Goal: Use online tool/utility: Utilize a website feature to perform a specific function

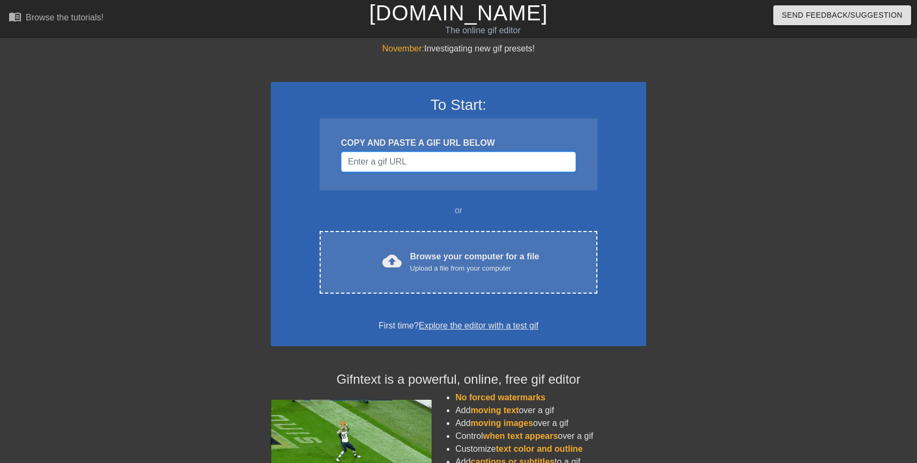
click at [375, 163] on input "Username" at bounding box center [458, 162] width 235 height 20
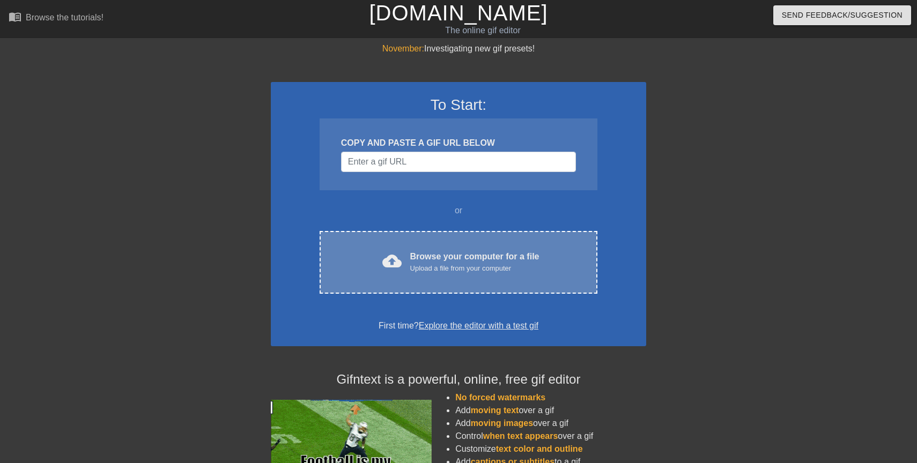
click at [408, 286] on div "cloud_upload Browse your computer for a file Upload a file from your computer C…" at bounding box center [459, 262] width 278 height 63
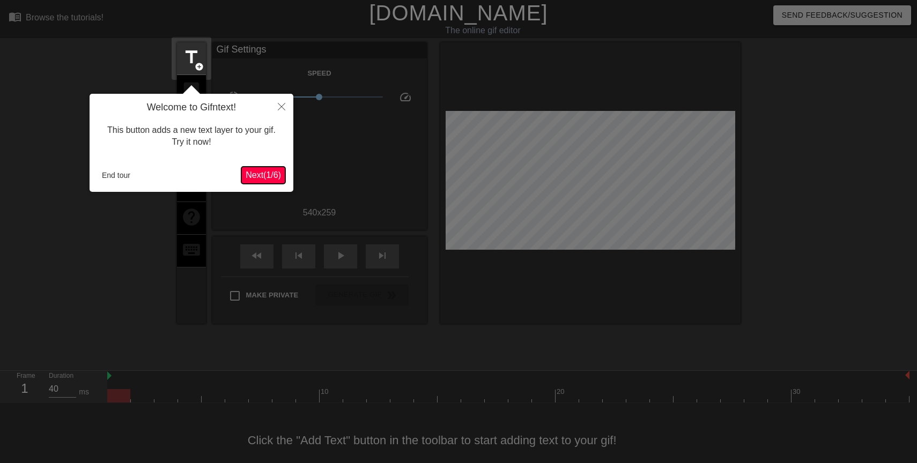
scroll to position [14, 0]
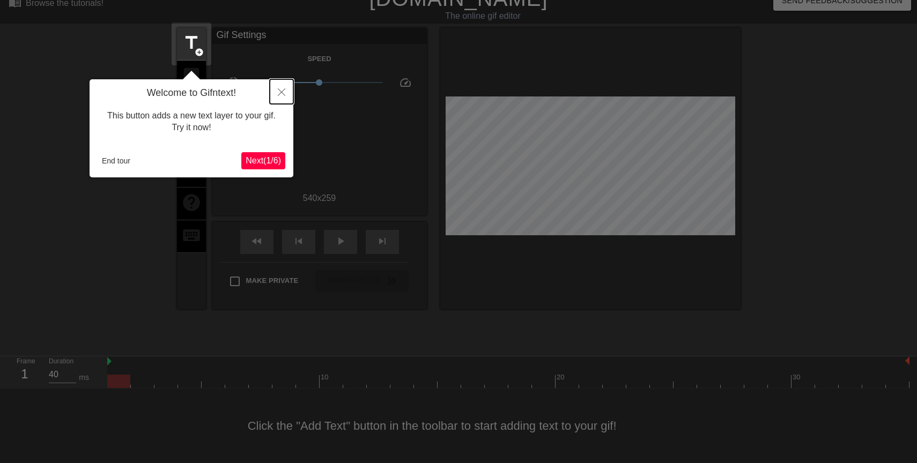
click at [283, 86] on button "Close" at bounding box center [282, 91] width 24 height 25
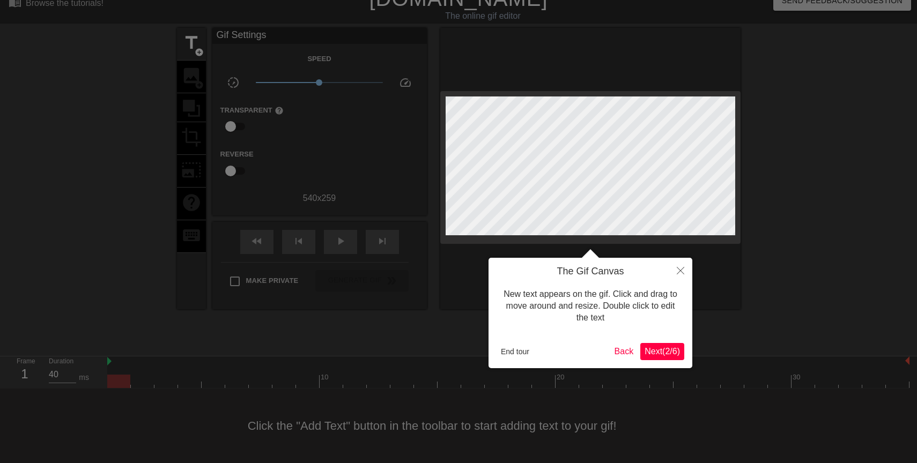
scroll to position [0, 0]
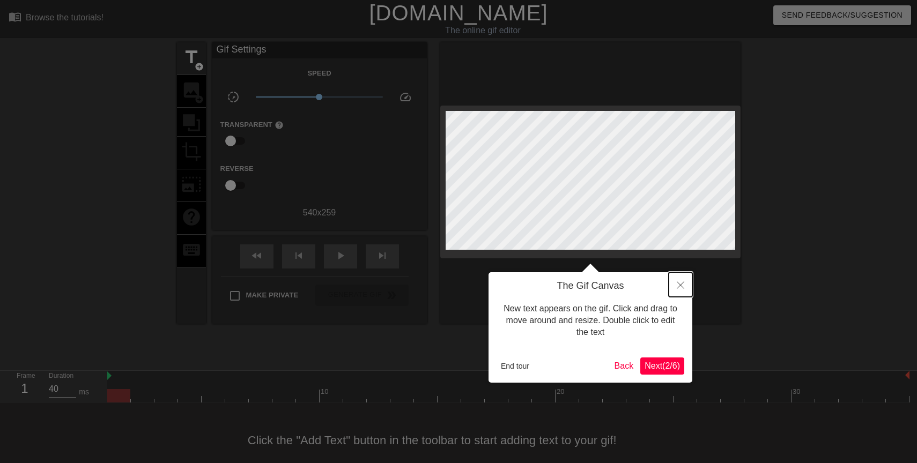
click at [682, 281] on button "Close" at bounding box center [681, 284] width 24 height 25
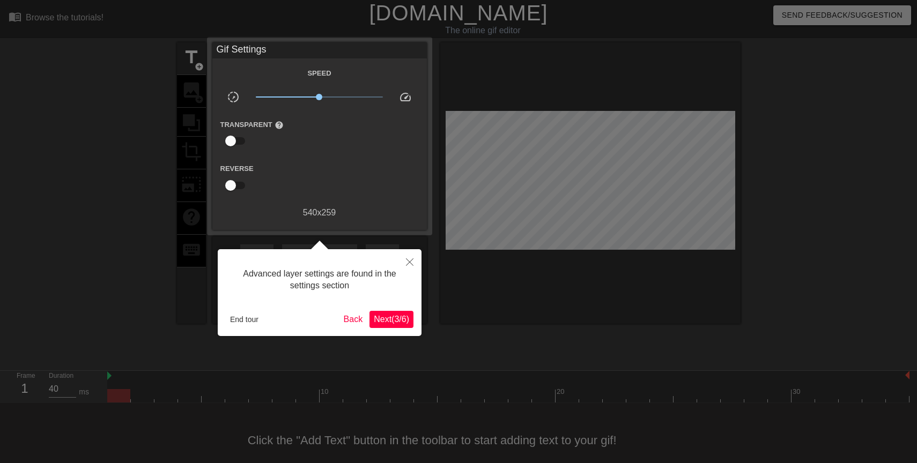
scroll to position [14, 0]
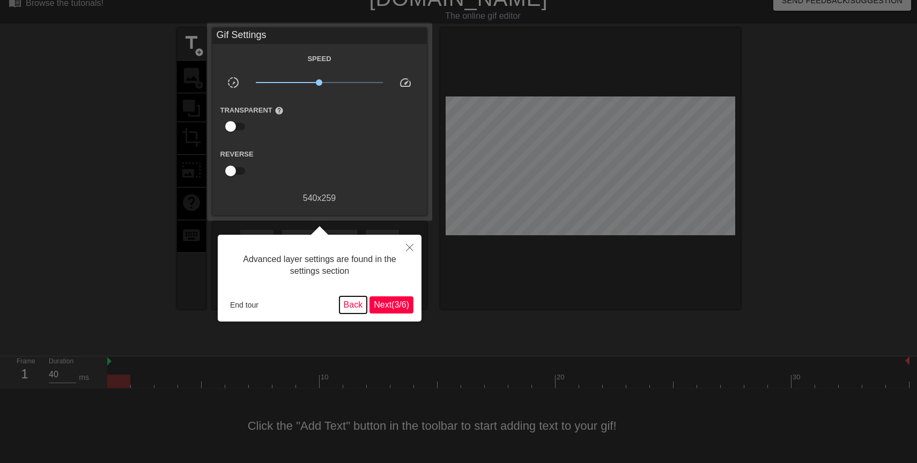
click at [342, 304] on button "Back" at bounding box center [354, 305] width 28 height 17
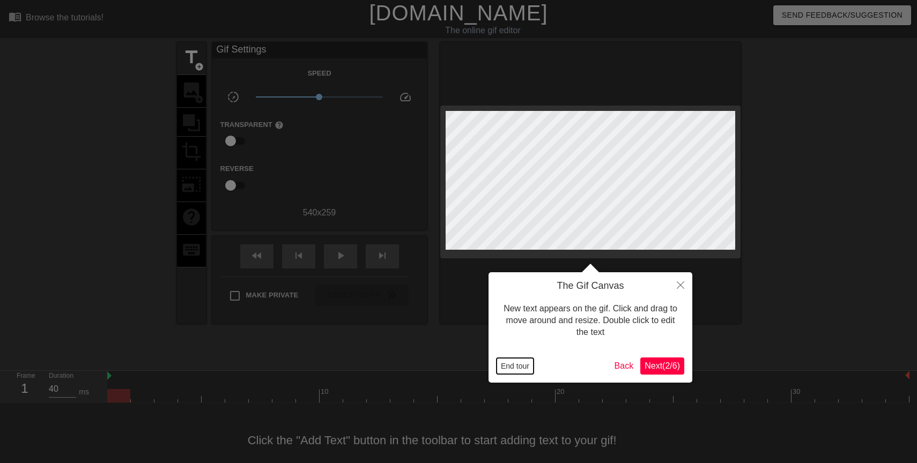
click at [527, 373] on button "End tour" at bounding box center [515, 366] width 37 height 16
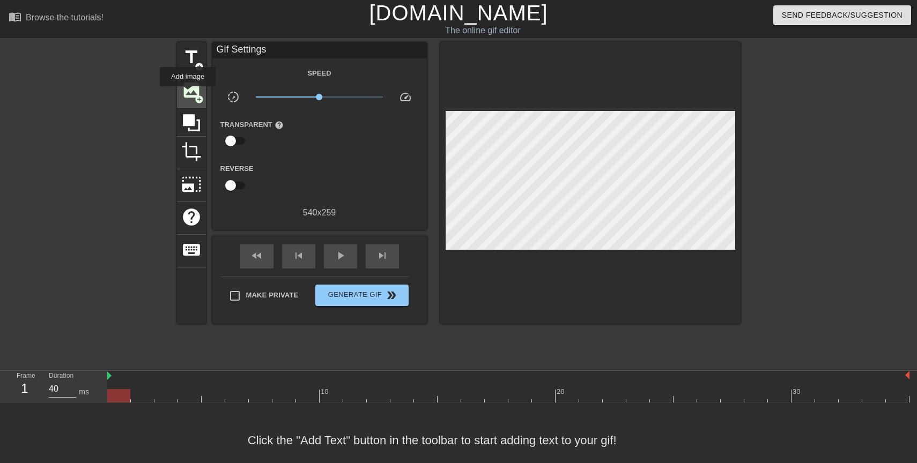
click at [188, 94] on span "image" at bounding box center [191, 90] width 20 height 20
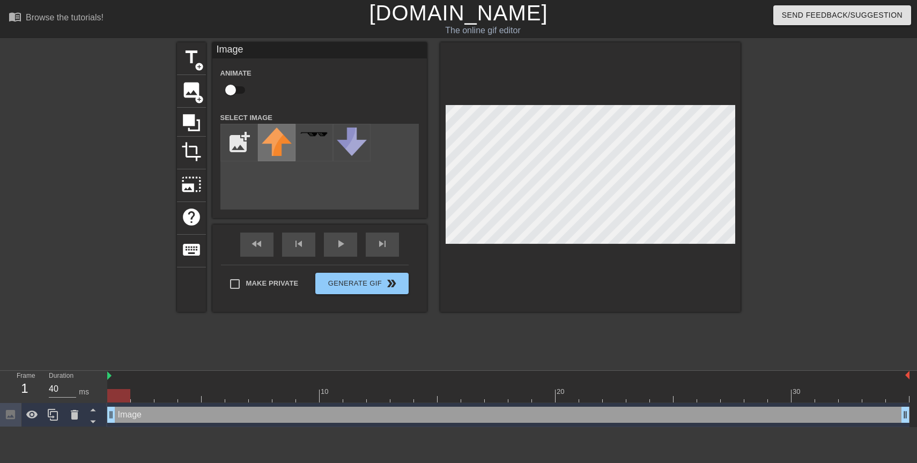
click at [262, 150] on img at bounding box center [277, 142] width 30 height 28
click at [249, 145] on input "file" at bounding box center [239, 142] width 36 height 36
type input "C:\fakepath\Screenshot [DATE] 1.13.10 PM.png"
click at [354, 183] on div "title add_circle image add_circle crop photo_size_select_large help keyboard Im…" at bounding box center [459, 177] width 564 height 270
click at [273, 136] on img at bounding box center [277, 134] width 30 height 8
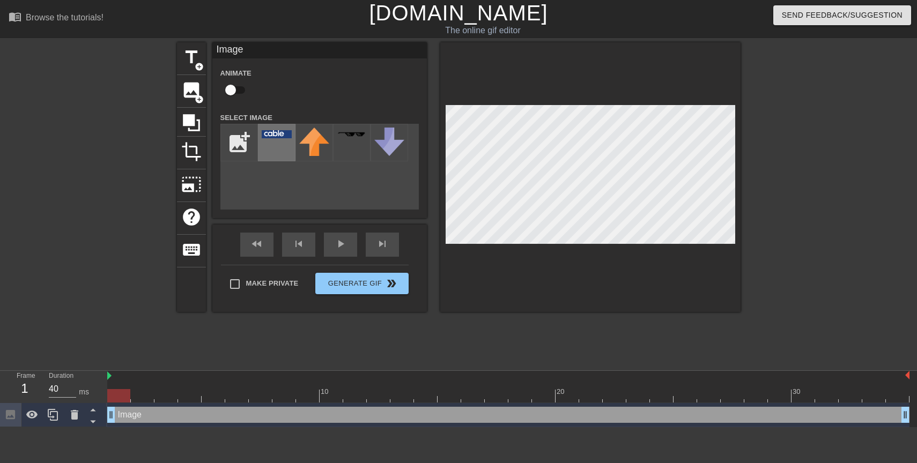
click at [278, 136] on img at bounding box center [277, 134] width 30 height 8
click at [281, 147] on div at bounding box center [277, 143] width 38 height 38
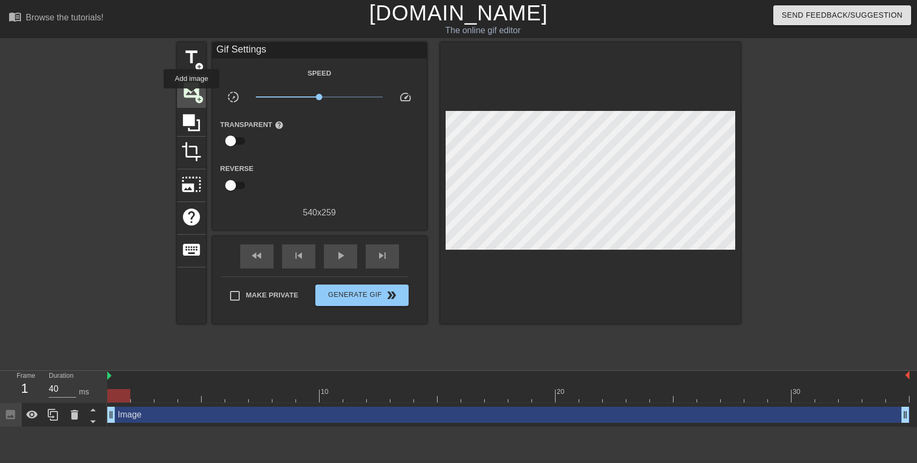
click at [191, 95] on span "image" at bounding box center [191, 90] width 20 height 20
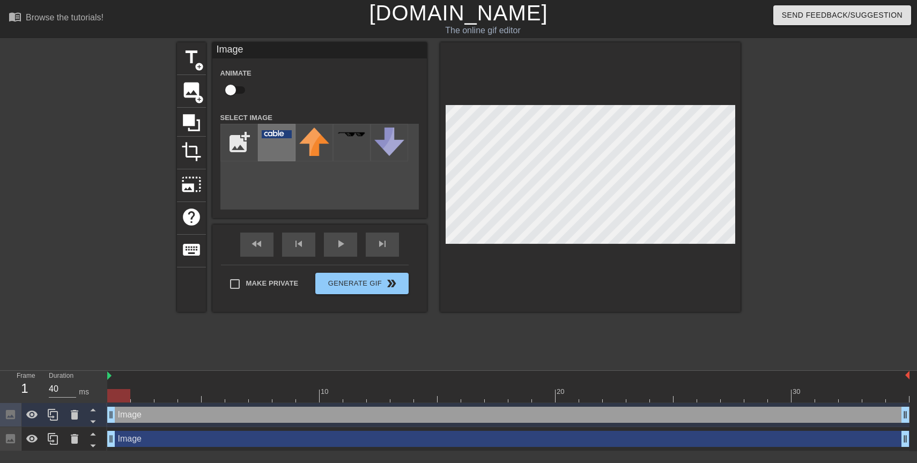
click at [276, 146] on div at bounding box center [277, 143] width 38 height 38
click at [778, 163] on div at bounding box center [834, 203] width 161 height 322
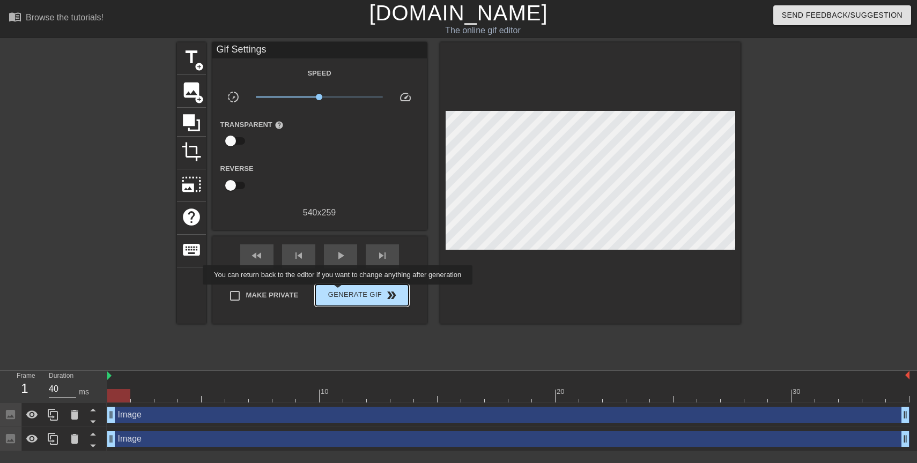
click at [345, 299] on span "Generate Gif double_arrow" at bounding box center [362, 295] width 84 height 13
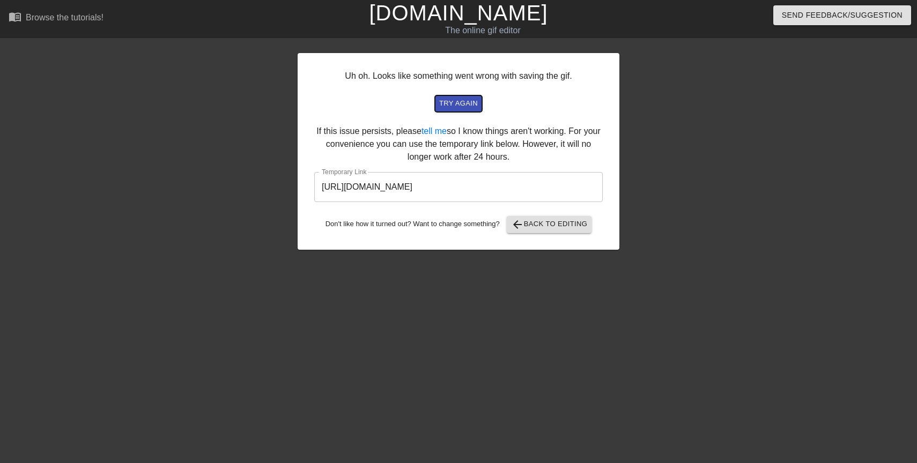
click at [468, 110] on button "try again" at bounding box center [458, 103] width 47 height 17
click at [385, 189] on input "[URL][DOMAIN_NAME]" at bounding box center [458, 187] width 289 height 30
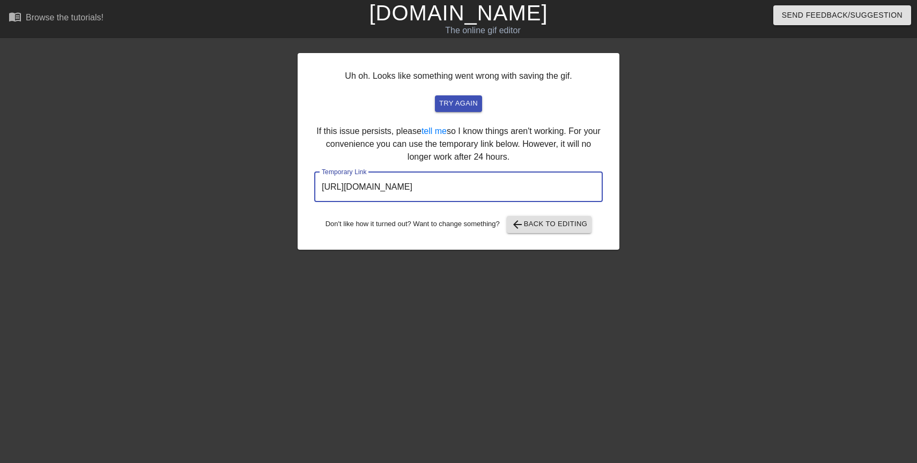
click at [385, 189] on input "[URL][DOMAIN_NAME]" at bounding box center [458, 187] width 289 height 30
